Goal: Information Seeking & Learning: Learn about a topic

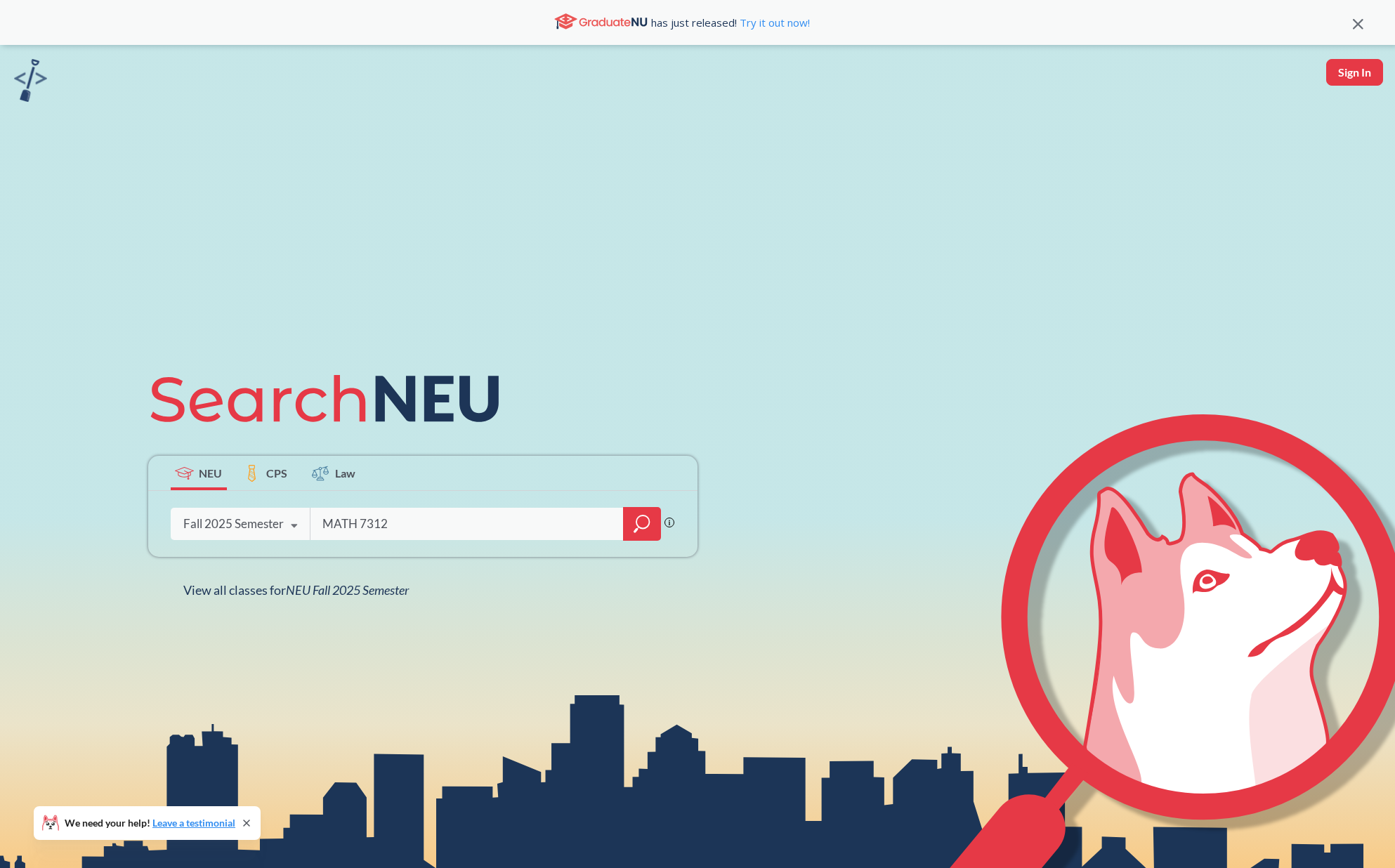
type input "MATH 7312"
click at [634, 532] on icon "magnifying glass" at bounding box center [643, 524] width 17 height 20
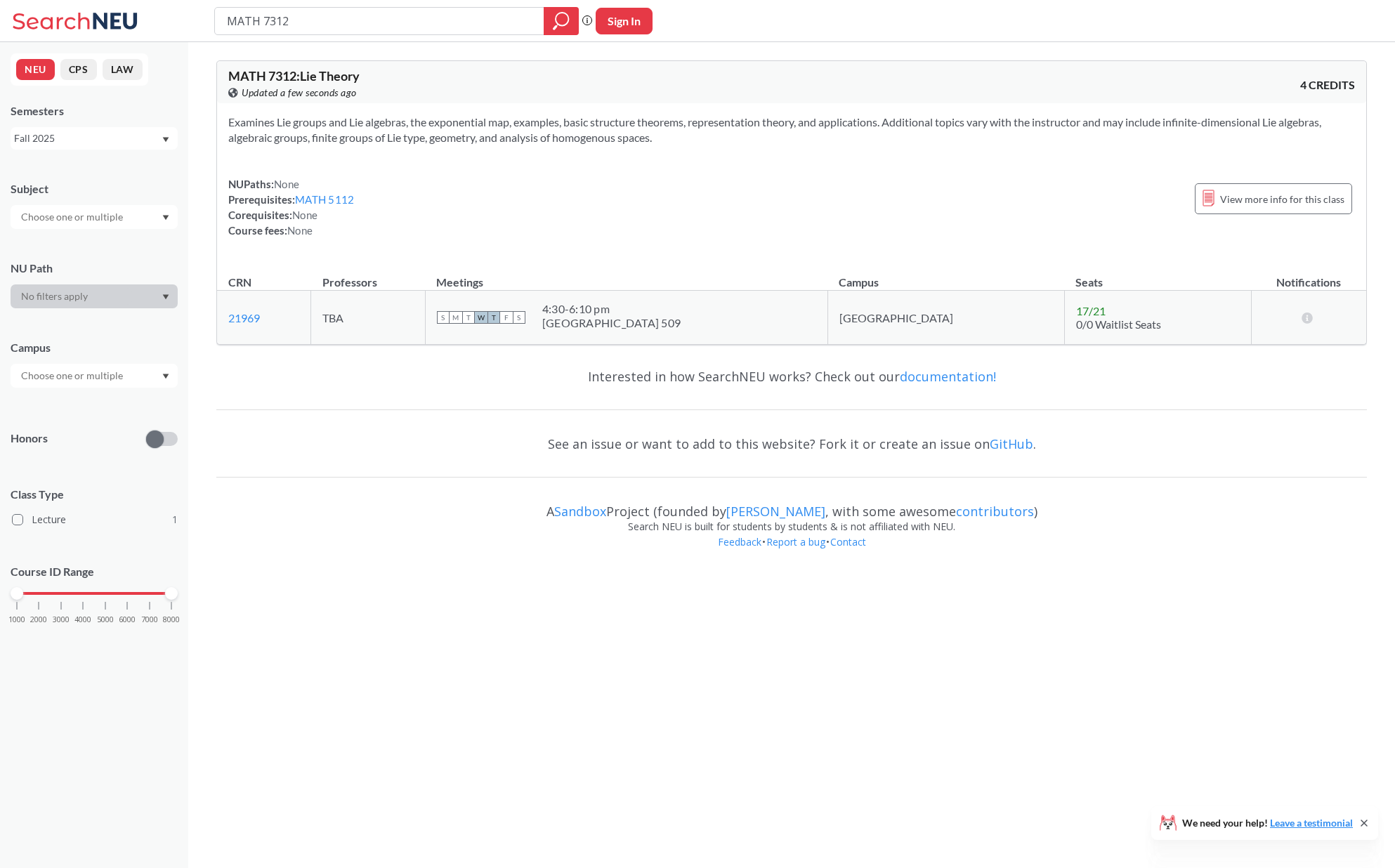
click at [434, 169] on div "Examines Lie groups and Lie algebras, the exponential map, examples, basic stru…" at bounding box center [792, 181] width 1149 height 157
click at [380, 177] on div "NUPaths: None Prerequisites: MATH 5112 Corequisites: None Course fees: None Vie…" at bounding box center [792, 207] width 1127 height 62
drag, startPoint x: 600, startPoint y: 324, endPoint x: 665, endPoint y: 331, distance: 65.4
click at [665, 331] on div "4:30 - 6:10 pm [GEOGRAPHIC_DATA] 509" at bounding box center [611, 318] width 138 height 31
copy div "4:30 - 6:10 pm"
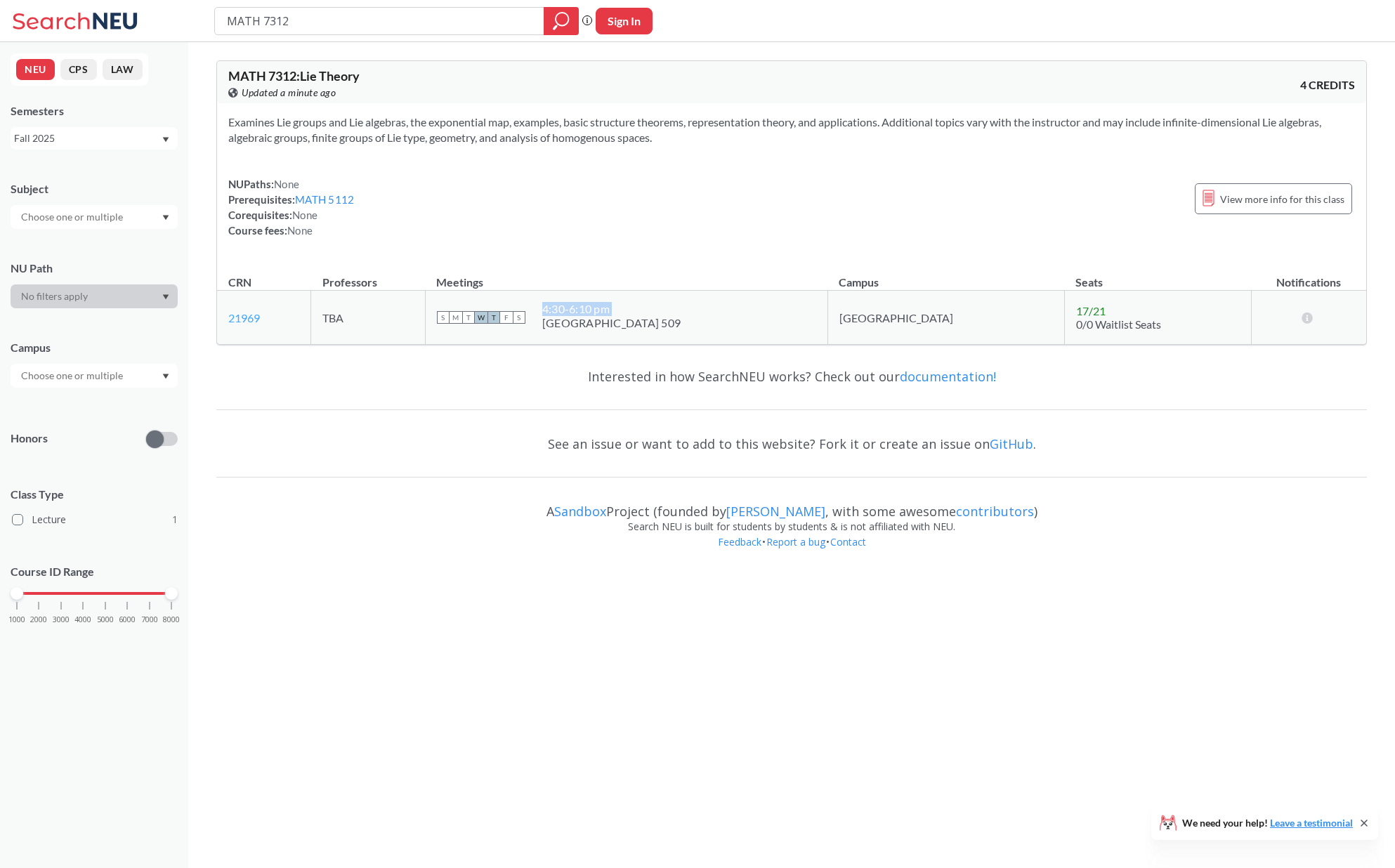
click at [241, 311] on link "21969" at bounding box center [244, 318] width 32 height 14
click at [393, 176] on div "NUPaths: None Prerequisites: MATH 5112 Corequisites: None Course fees: None Vie…" at bounding box center [792, 207] width 1127 height 62
